Goal: Task Accomplishment & Management: Complete application form

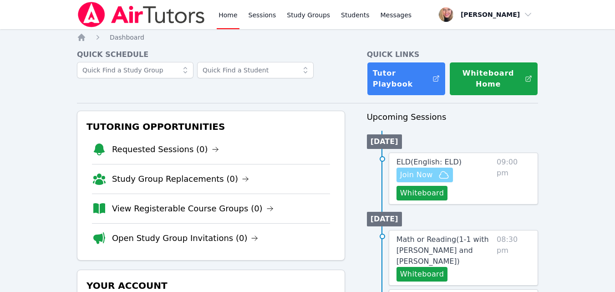
click at [442, 179] on icon "button" at bounding box center [443, 174] width 11 height 11
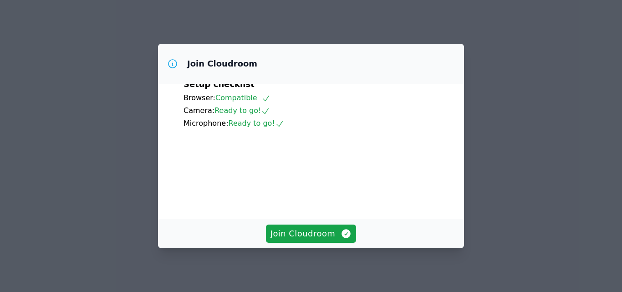
scroll to position [85, 0]
click at [307, 235] on span "Join Cloudroom" at bounding box center [310, 233] width 81 height 13
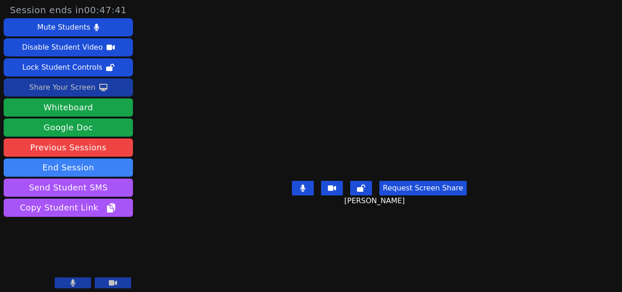
click at [106, 92] on button "Share Your Screen" at bounding box center [68, 87] width 129 height 18
click at [86, 87] on div "Share Your Screen" at bounding box center [62, 87] width 66 height 15
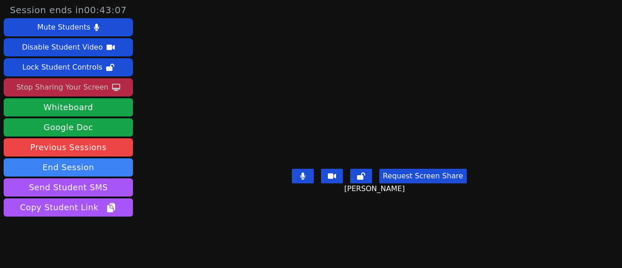
click at [98, 89] on div "Stop Sharing Your Screen" at bounding box center [62, 87] width 92 height 15
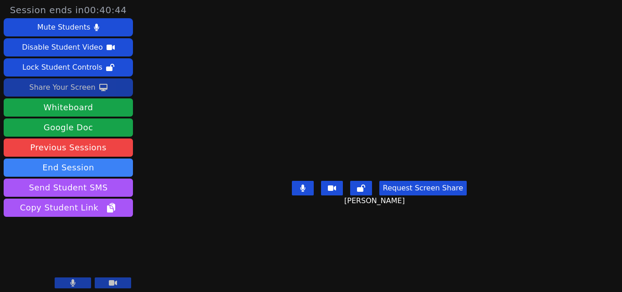
click at [76, 88] on div "Share Your Screen" at bounding box center [62, 87] width 66 height 15
click at [56, 87] on div "Share Your Screen" at bounding box center [62, 87] width 66 height 15
click at [99, 85] on icon at bounding box center [103, 87] width 8 height 7
click at [87, 89] on div "Share Your Screen" at bounding box center [62, 87] width 66 height 15
click at [80, 88] on div "Share Your Screen" at bounding box center [62, 87] width 66 height 15
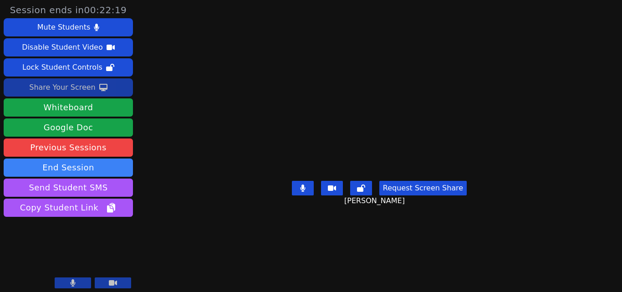
click at [99, 89] on icon at bounding box center [103, 87] width 8 height 7
click at [91, 87] on div "Share Your Screen" at bounding box center [62, 87] width 66 height 15
click at [102, 91] on button "Share Your Screen" at bounding box center [68, 87] width 129 height 18
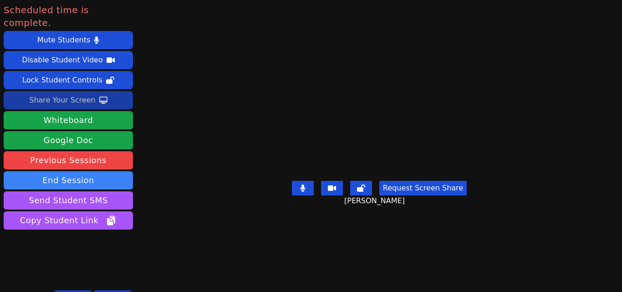
click at [119, 91] on button "Share Your Screen" at bounding box center [68, 100] width 129 height 18
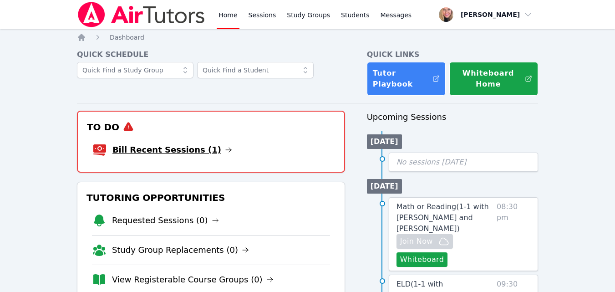
click at [175, 152] on link "Bill Recent Sessions (1)" at bounding box center [172, 149] width 120 height 13
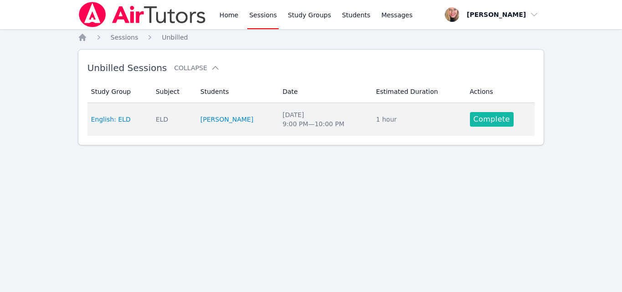
click at [473, 124] on link "Complete" at bounding box center [492, 119] width 44 height 15
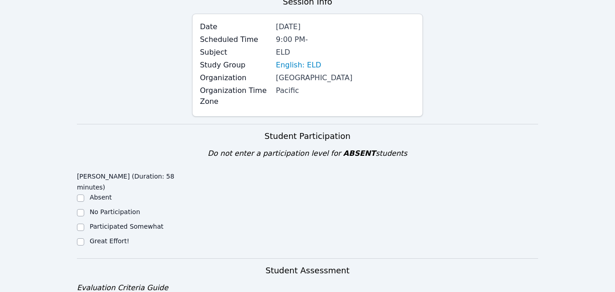
scroll to position [137, 0]
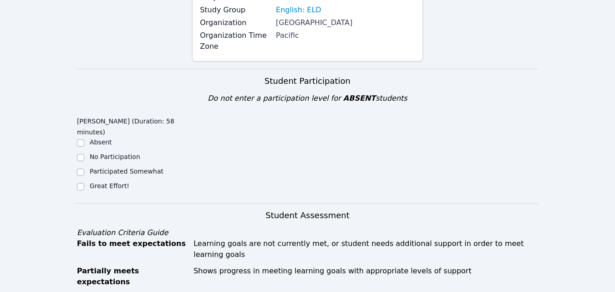
click at [117, 182] on label "Great Effort!" at bounding box center [110, 185] width 40 height 7
click at [84, 183] on input "Great Effort!" at bounding box center [80, 186] width 7 height 7
checkbox input "true"
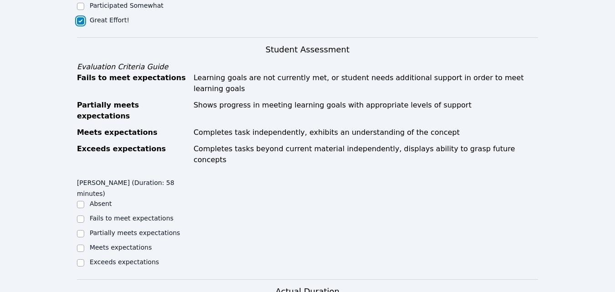
scroll to position [364, 0]
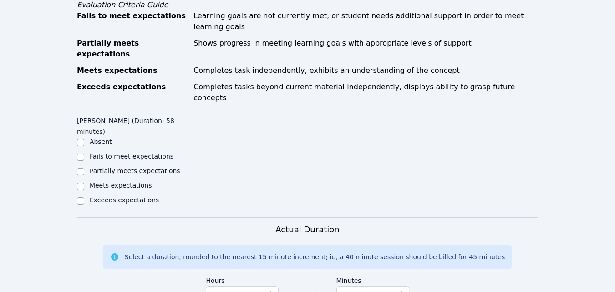
click at [157, 167] on label "Partially meets expectations" at bounding box center [135, 170] width 91 height 7
click at [84, 168] on input "Partially meets expectations" at bounding box center [80, 171] width 7 height 7
checkbox input "true"
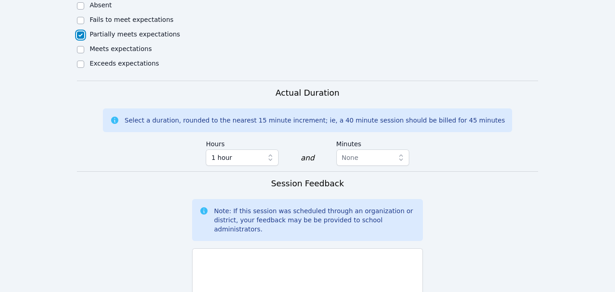
scroll to position [625, 0]
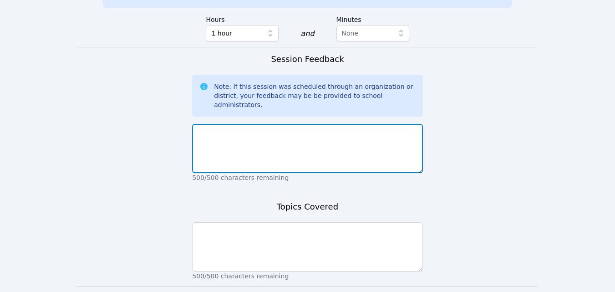
click at [332, 124] on textarea at bounding box center [307, 148] width 231 height 49
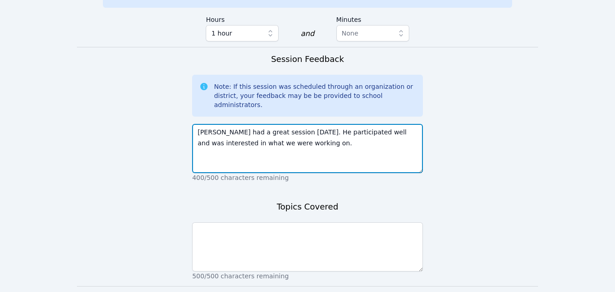
type textarea "Yoel had a great session today. He participated well and was interested in what…"
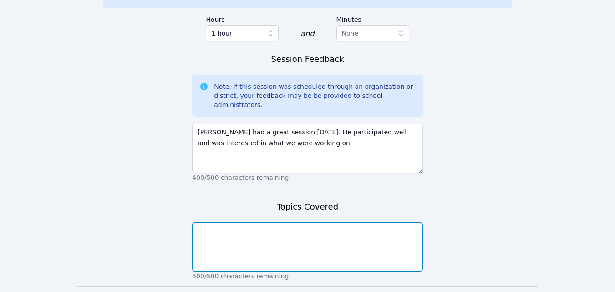
click at [318, 222] on textarea at bounding box center [307, 246] width 231 height 49
type textarea "Reading/phonics/vocab."
